Goal: Navigation & Orientation: Go to known website

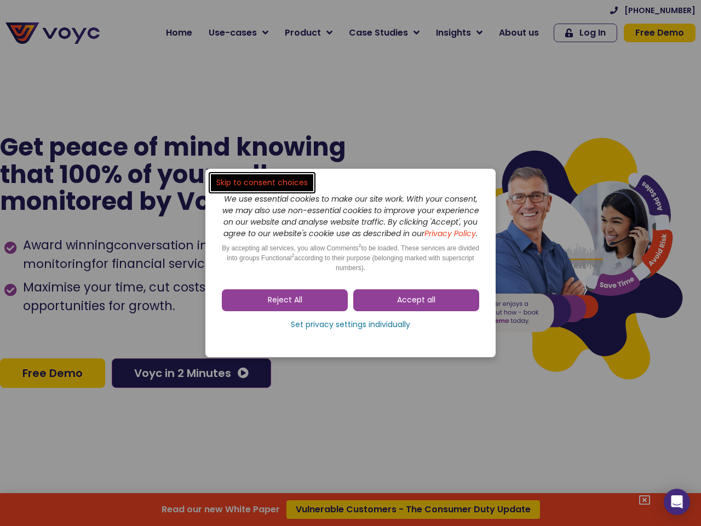
click at [416, 305] on span "Accept all" at bounding box center [416, 300] width 38 height 11
click at [285, 305] on div "Skip to consent choices We use essential cookies to make our site work. With yo…" at bounding box center [350, 263] width 701 height 526
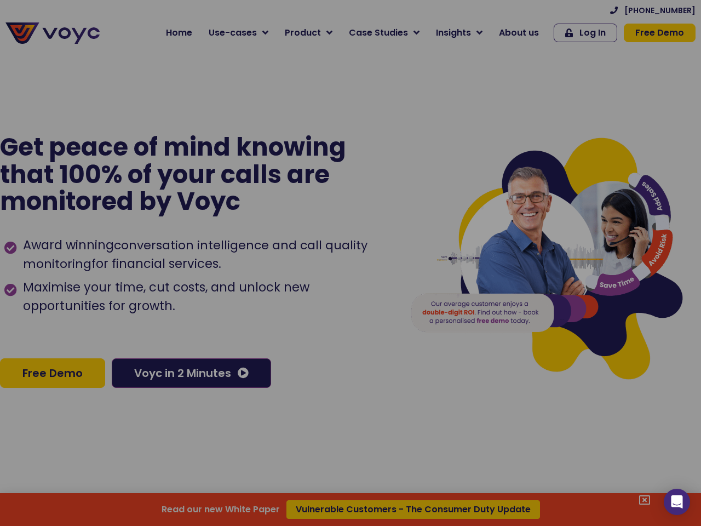
click at [350, 330] on div at bounding box center [350, 263] width 701 height 526
